Goal: Navigation & Orientation: Find specific page/section

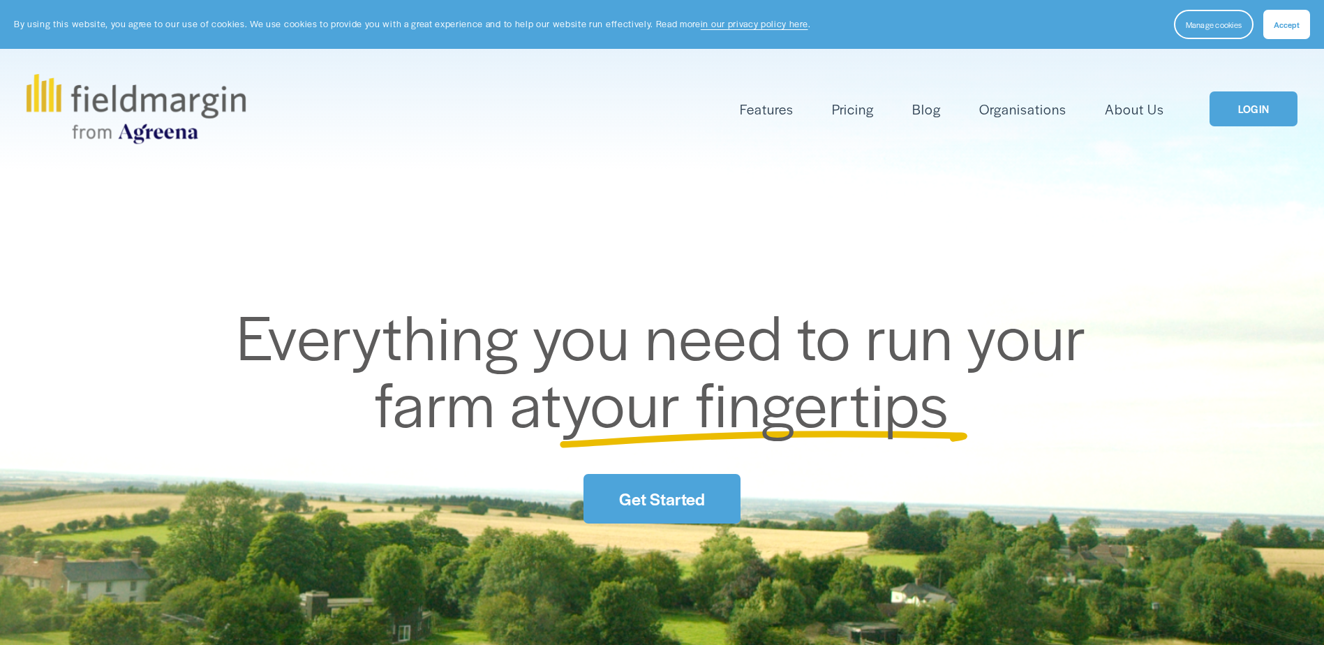
click at [1255, 103] on link "LOGIN" at bounding box center [1253, 109] width 88 height 36
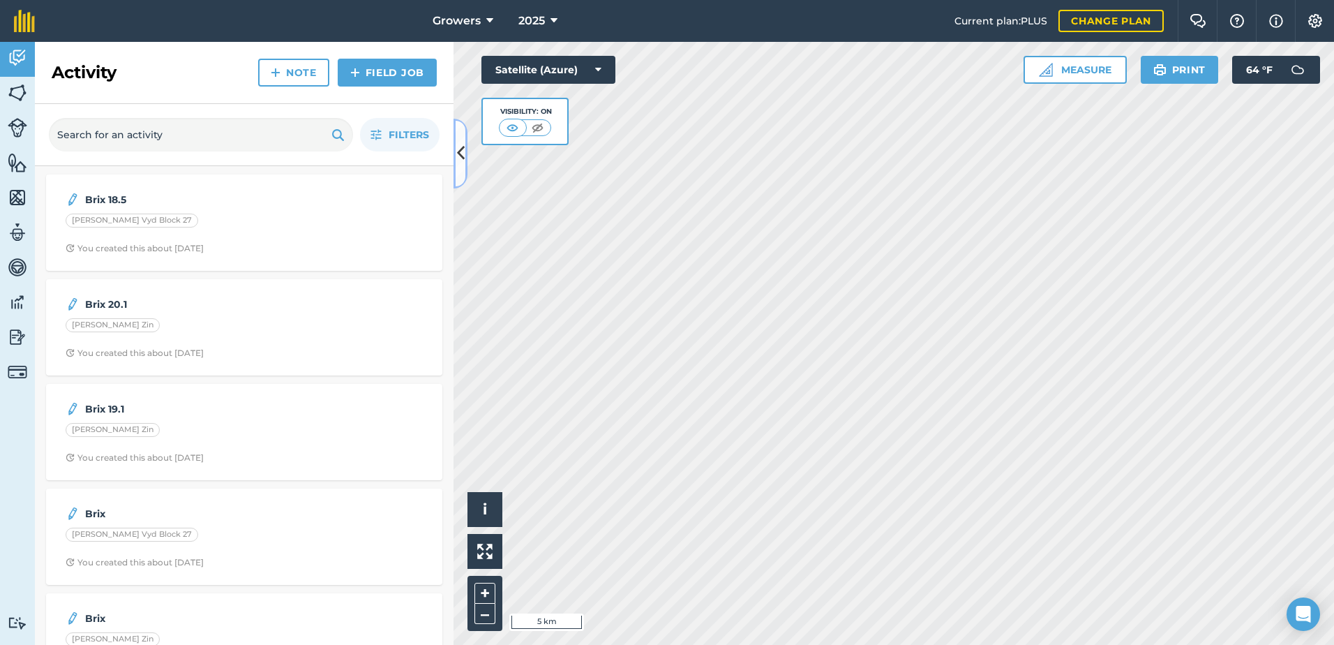
click at [455, 154] on button at bounding box center [461, 154] width 14 height 70
